Goal: Information Seeking & Learning: Check status

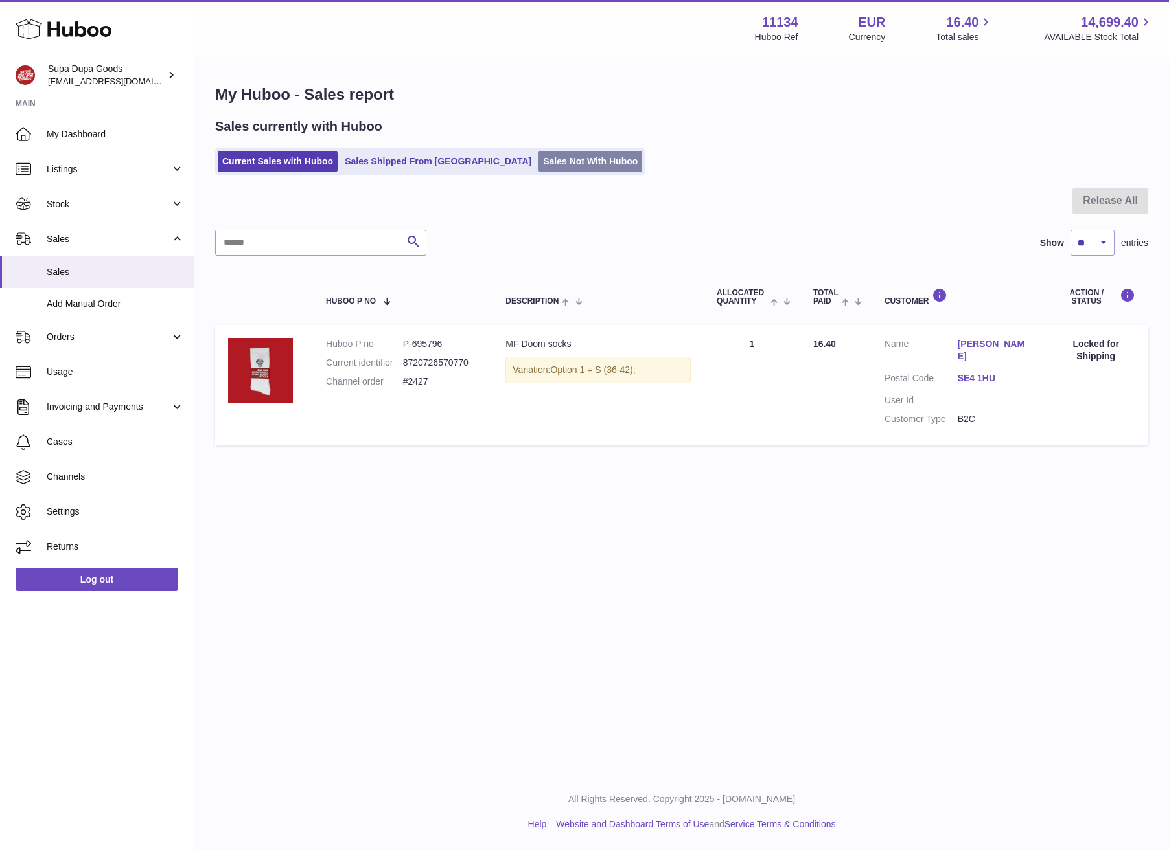
click at [538, 170] on link "Sales Not With Huboo" at bounding box center [590, 161] width 104 height 21
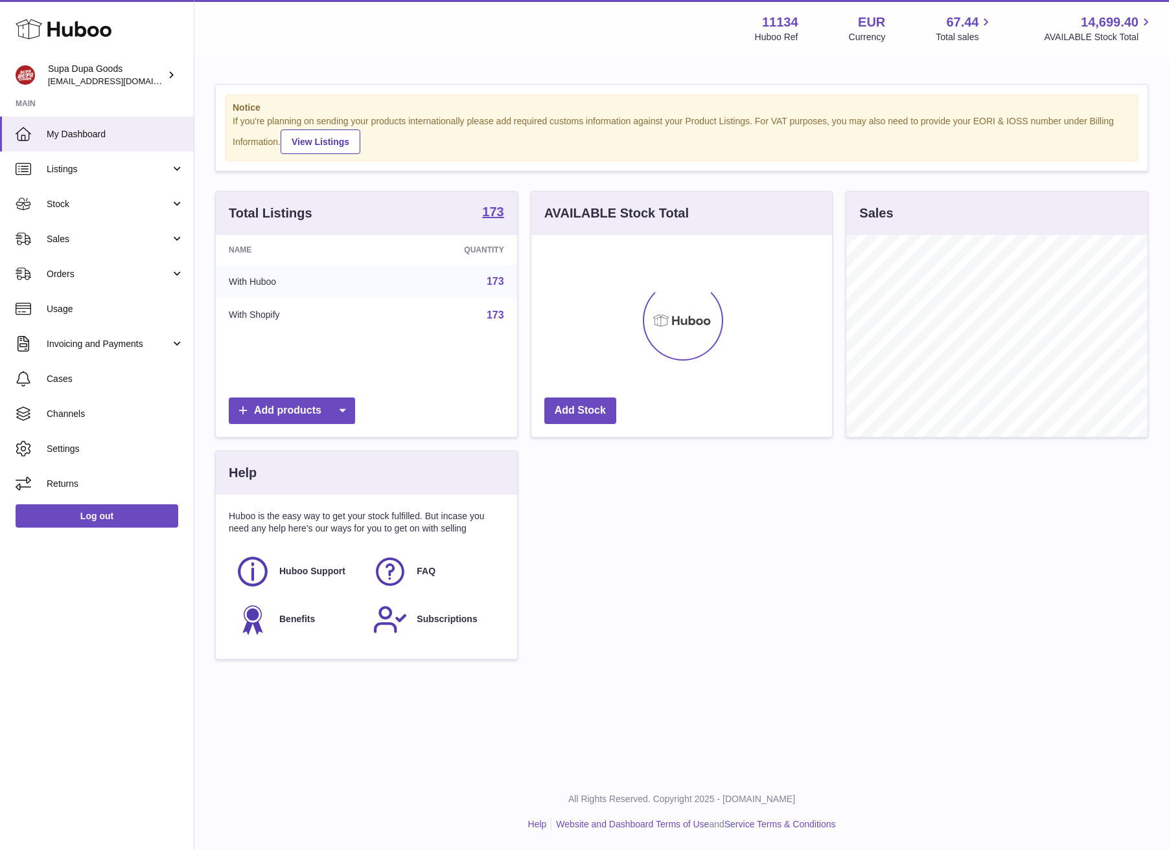
scroll to position [647526, 647427]
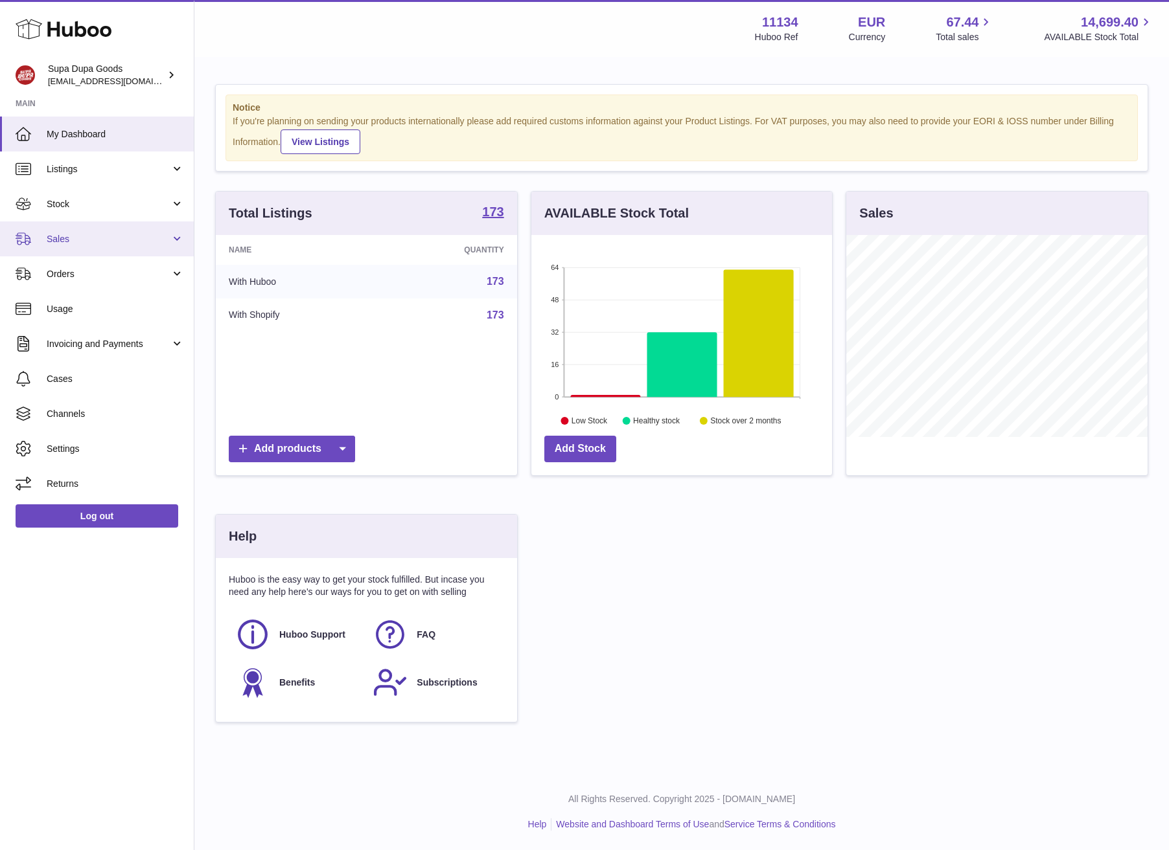
click at [94, 236] on span "Sales" at bounding box center [109, 239] width 124 height 12
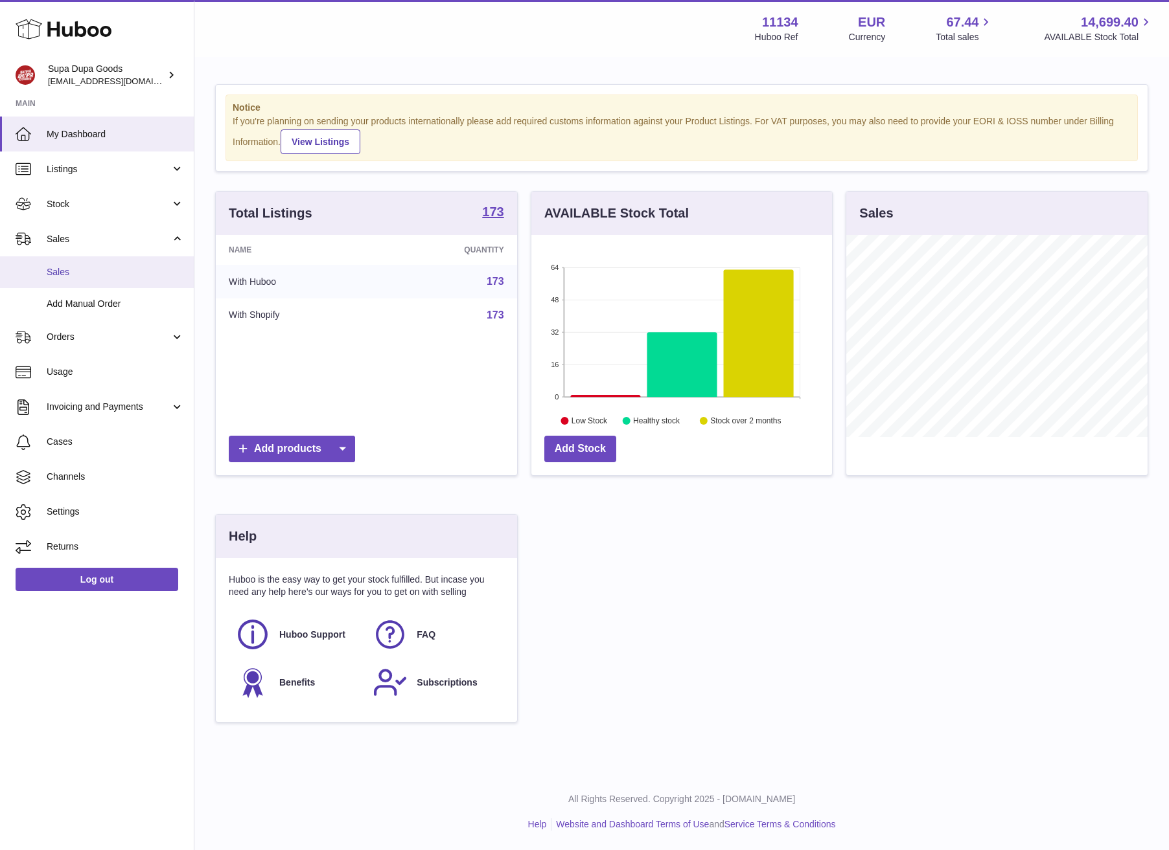
click at [68, 273] on span "Sales" at bounding box center [115, 272] width 137 height 12
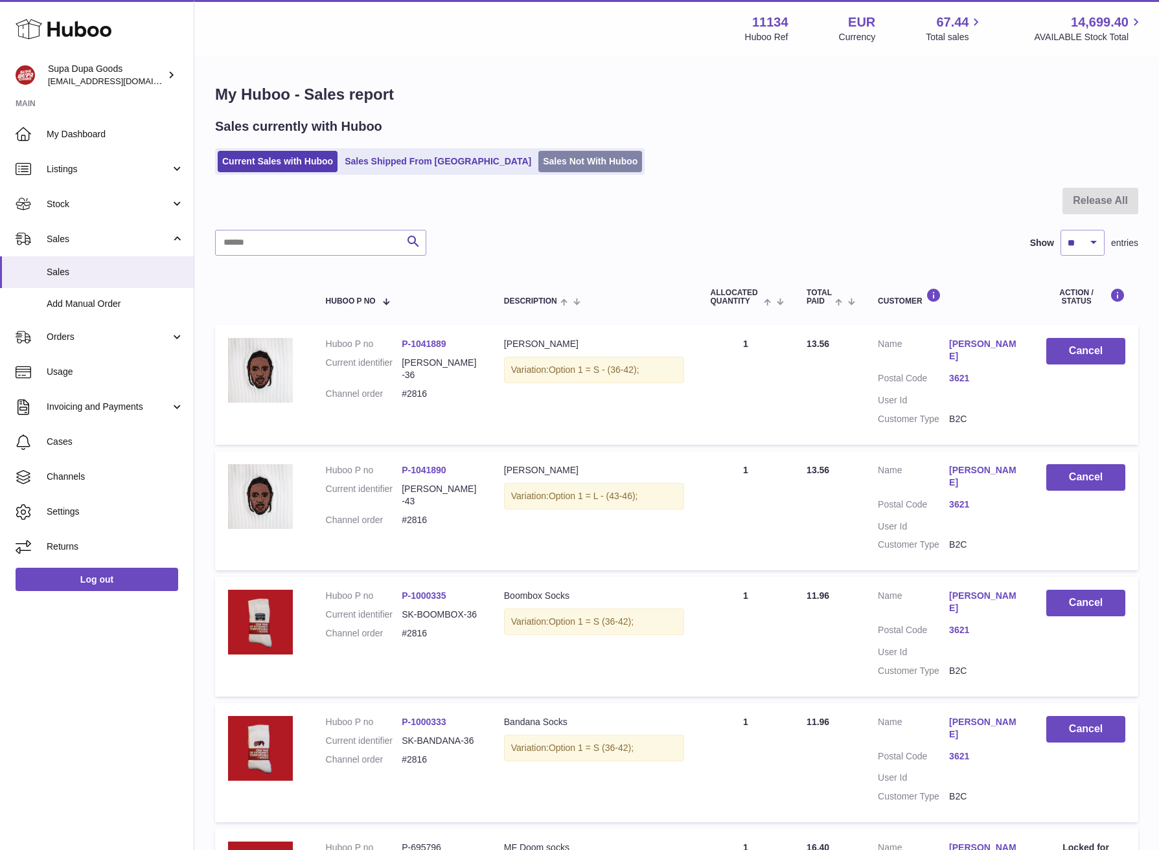
click at [538, 155] on link "Sales Not With Huboo" at bounding box center [590, 161] width 104 height 21
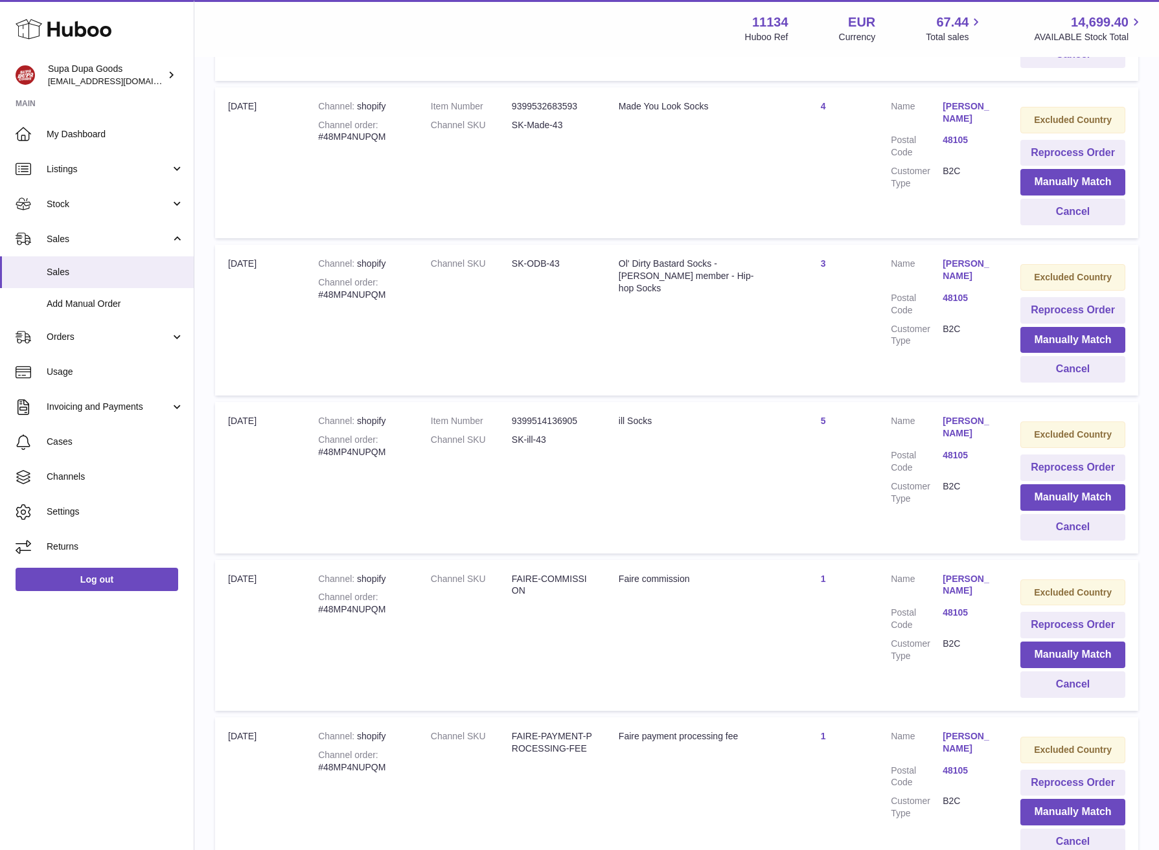
scroll to position [798, 0]
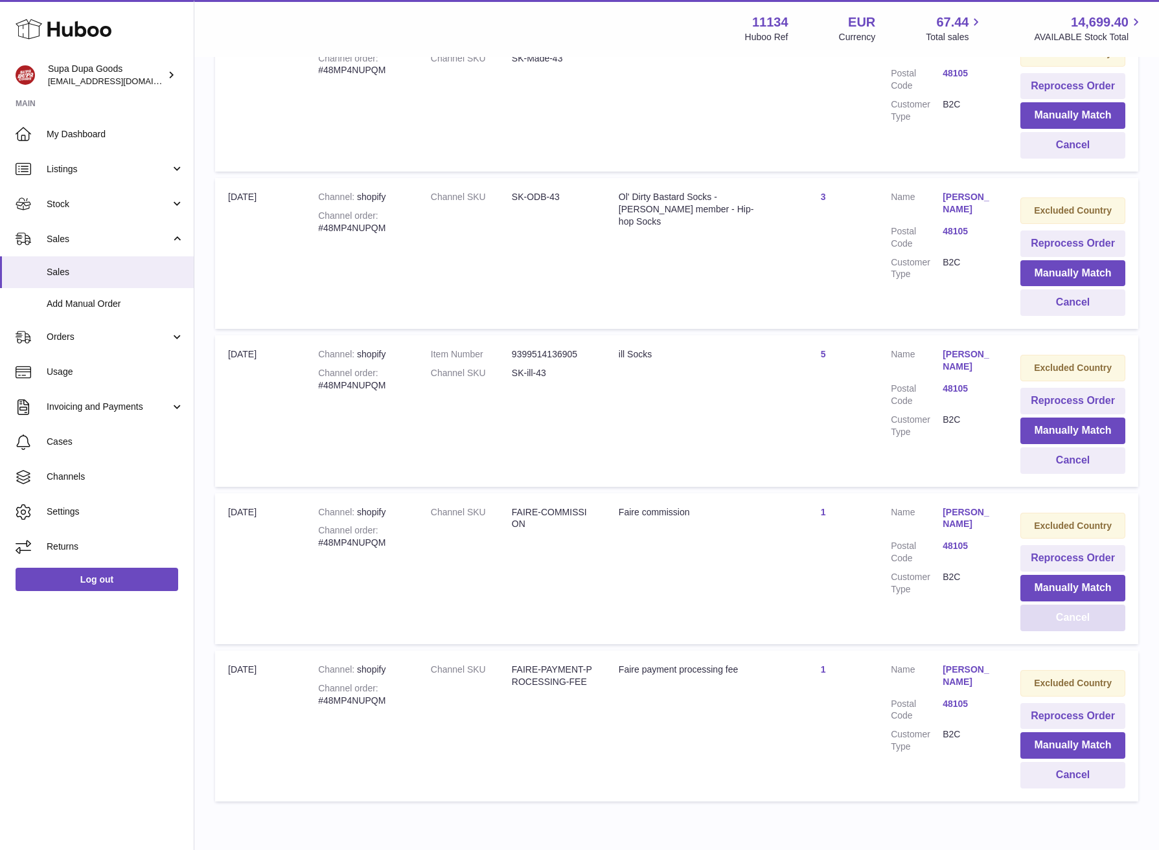
click at [1088, 624] on button "Cancel" at bounding box center [1072, 618] width 105 height 27
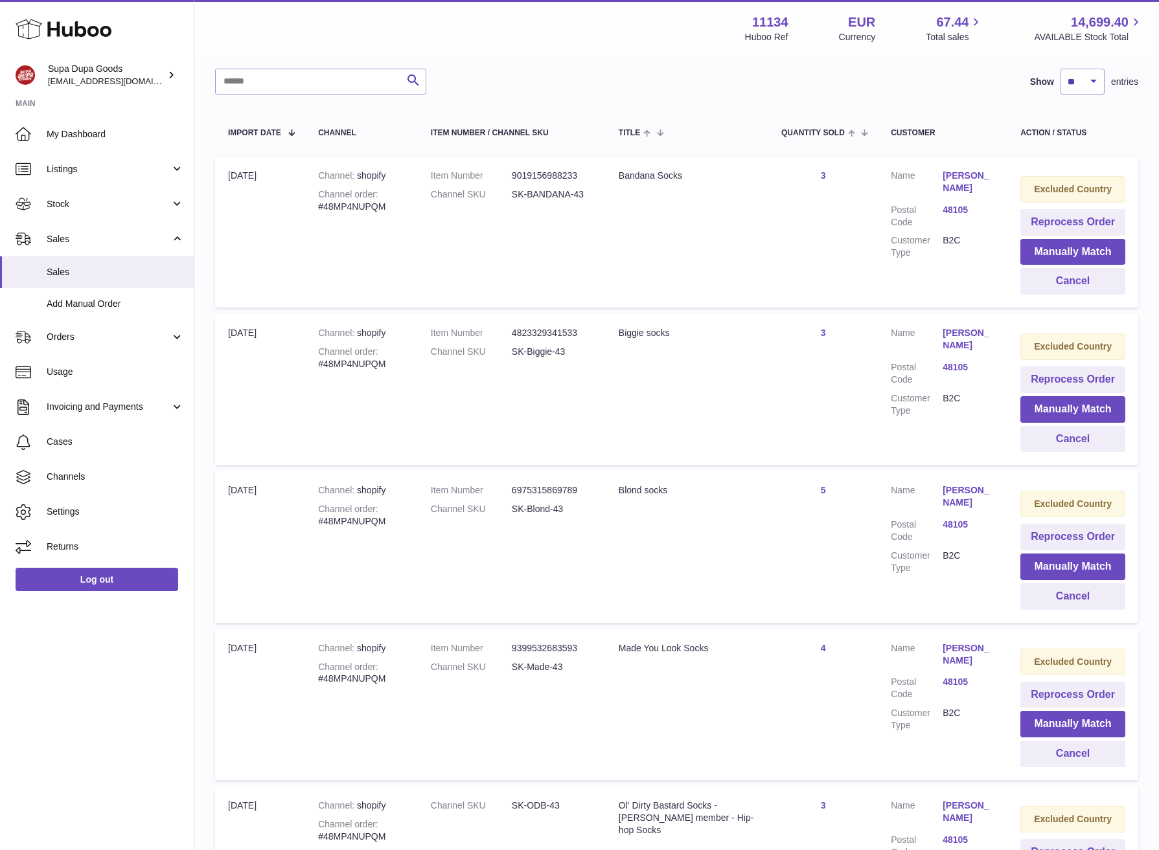
scroll to position [0, 0]
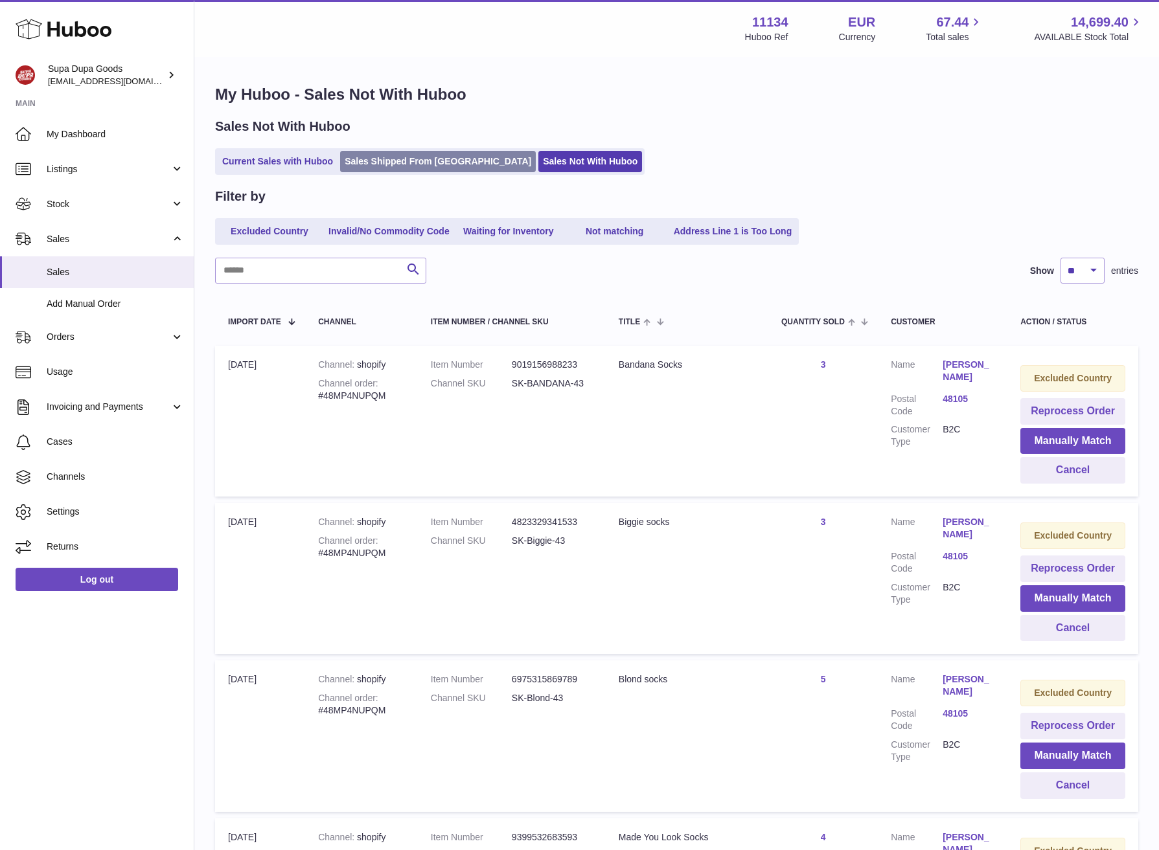
click at [368, 152] on link "Sales Shipped From Huboo" at bounding box center [438, 161] width 196 height 21
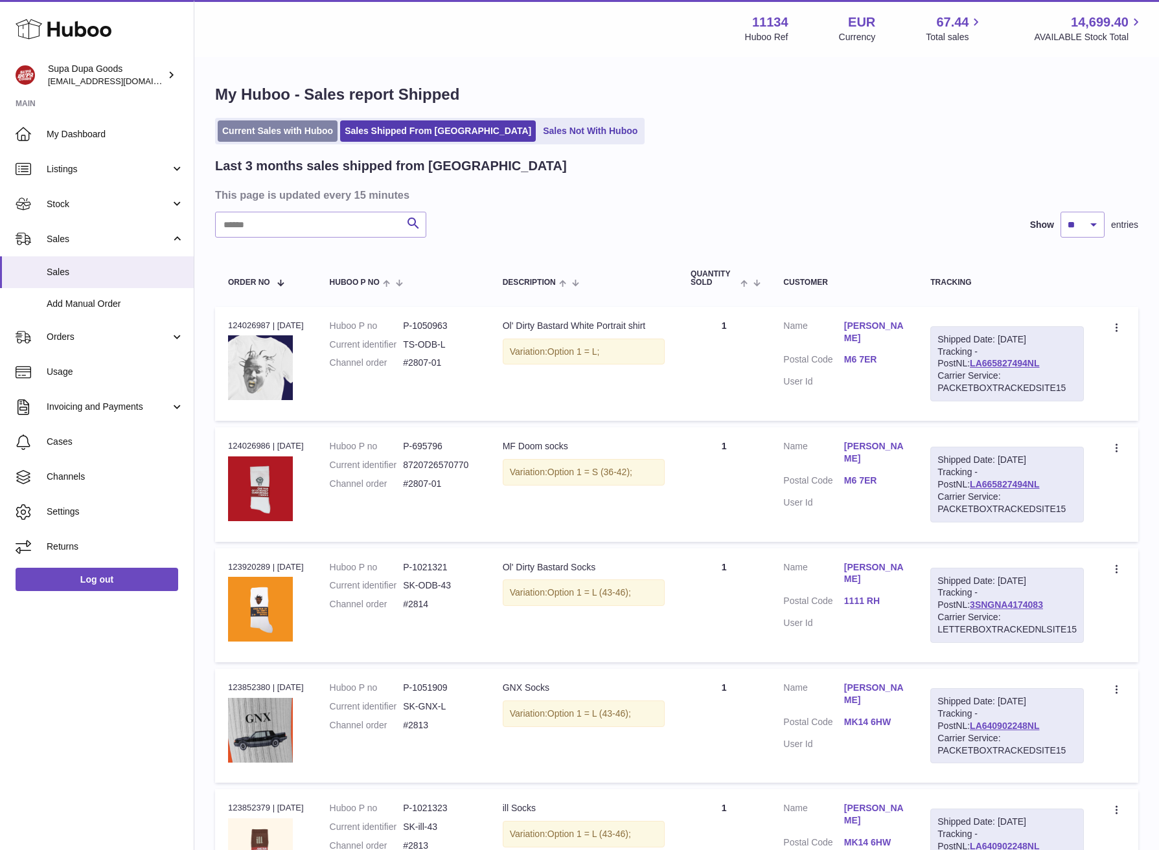
click at [292, 125] on link "Current Sales with Huboo" at bounding box center [278, 130] width 120 height 21
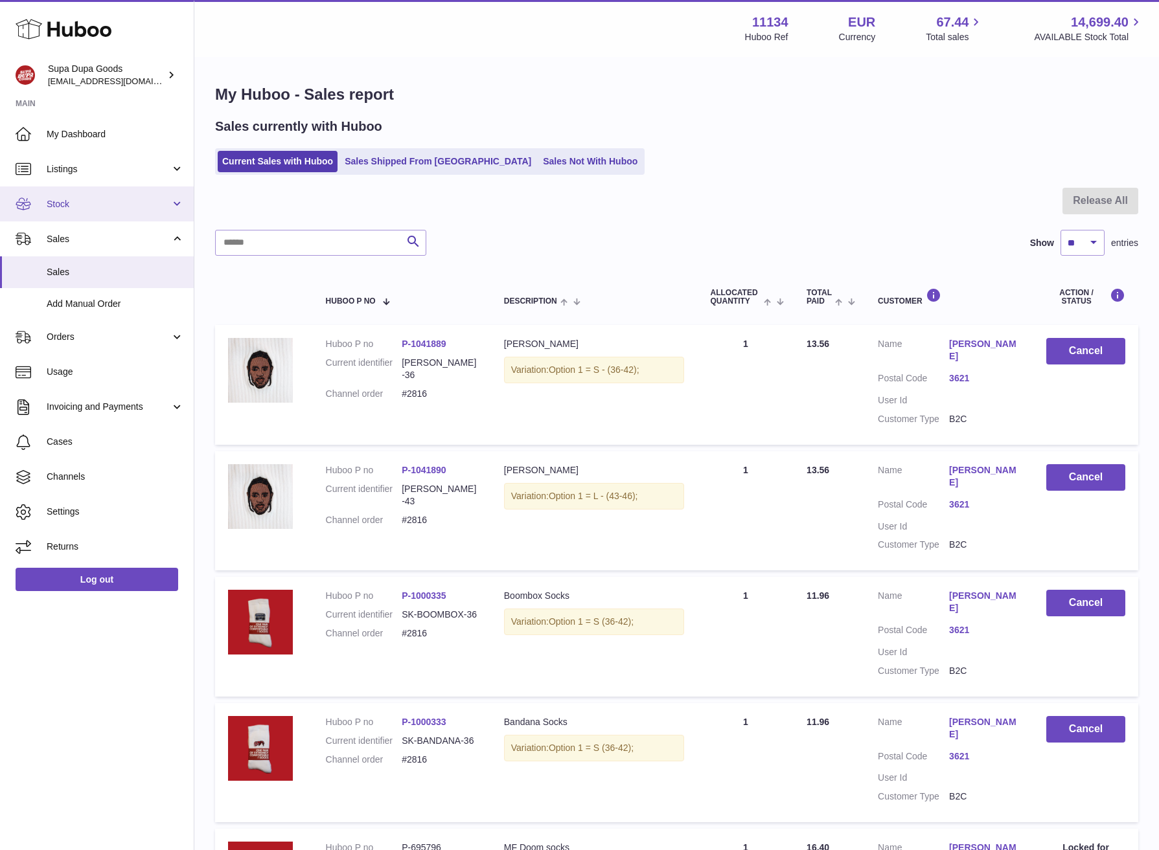
click at [64, 200] on span "Stock" at bounding box center [109, 204] width 124 height 12
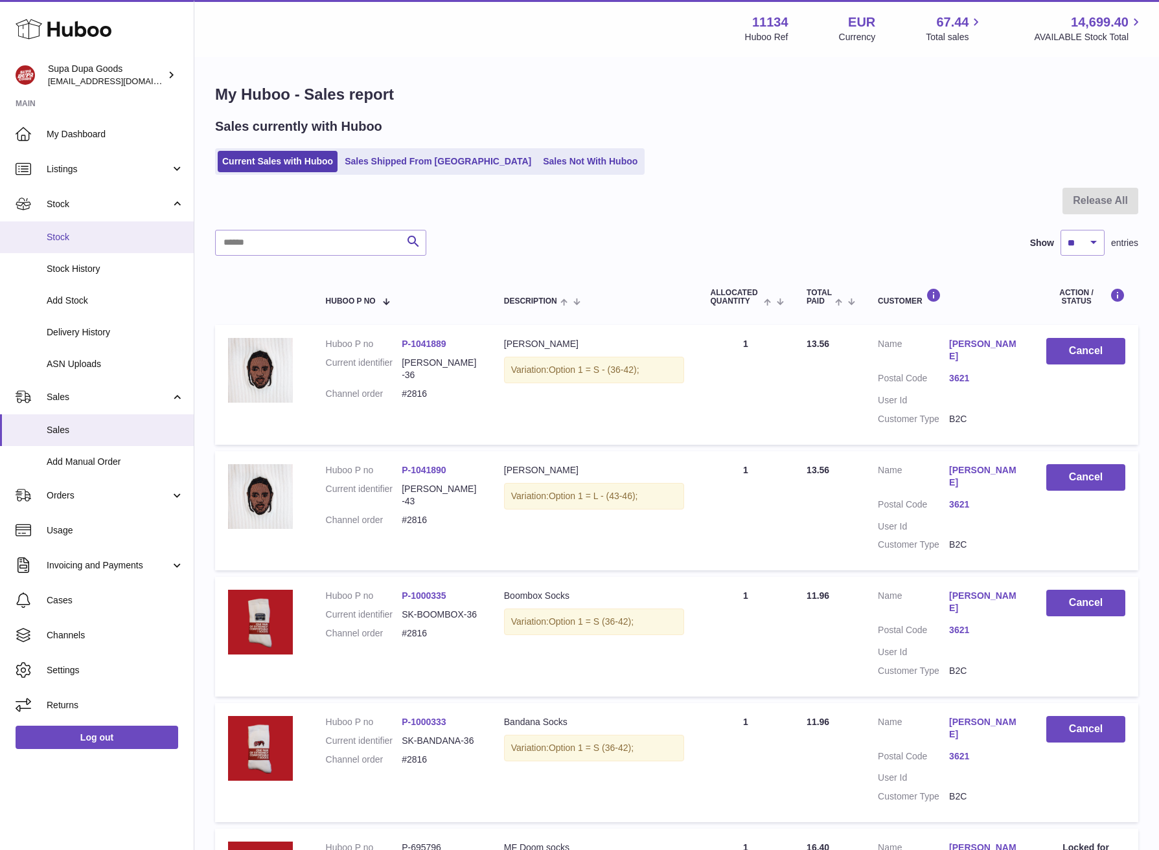
click at [76, 236] on span "Stock" at bounding box center [115, 237] width 137 height 12
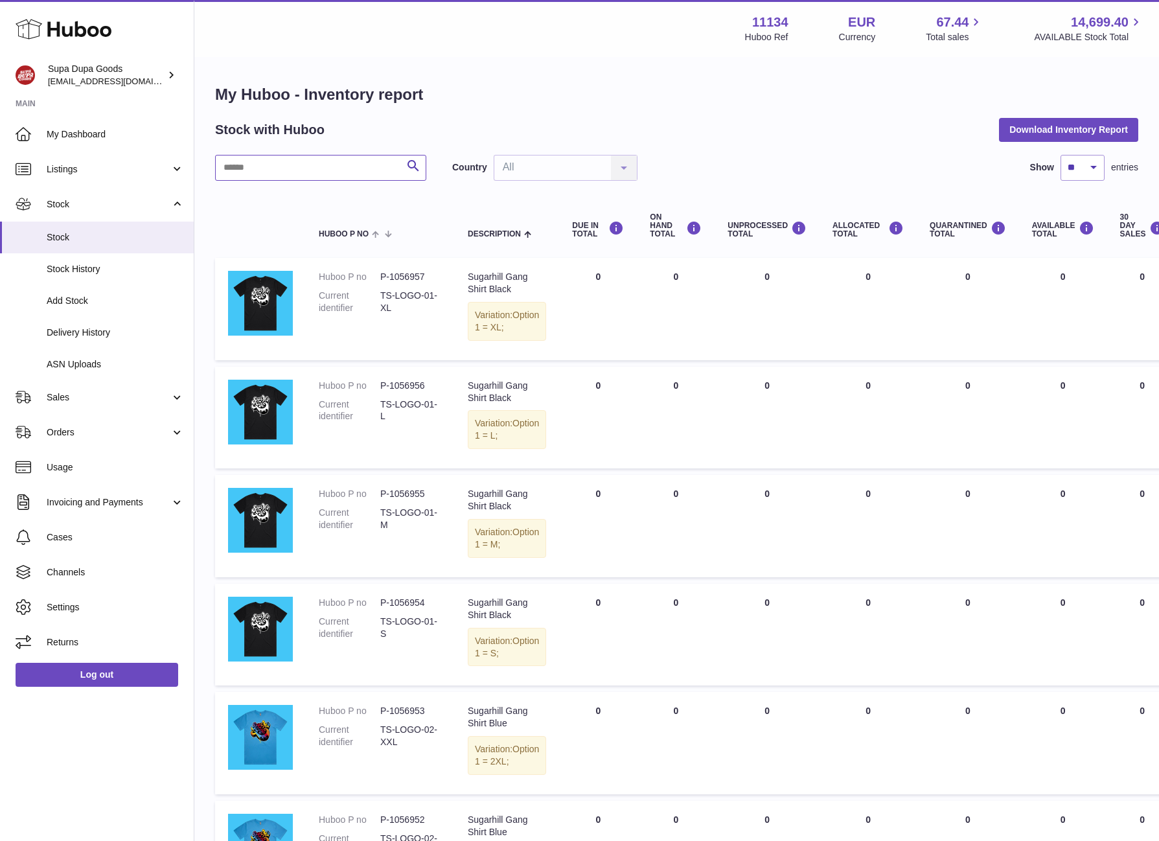
click at [290, 174] on input "text" at bounding box center [320, 168] width 211 height 26
type input "*******"
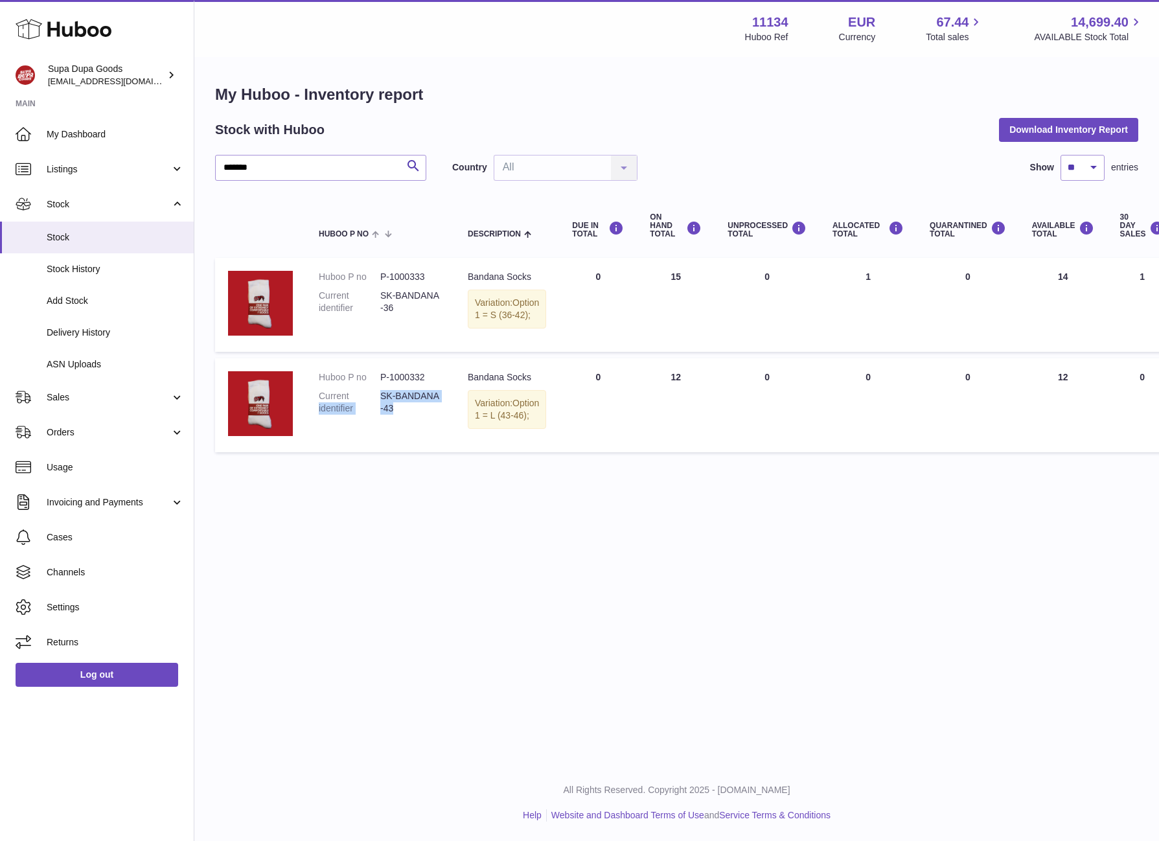
drag, startPoint x: 402, startPoint y: 428, endPoint x: 372, endPoint y: 420, distance: 31.6
click at [372, 420] on dl "Huboo P no P-1000332 Current identifier SK-BANDANA-43" at bounding box center [380, 396] width 123 height 50
click at [71, 393] on span "Sales" at bounding box center [109, 397] width 124 height 12
